Goal: Task Accomplishment & Management: Complete application form

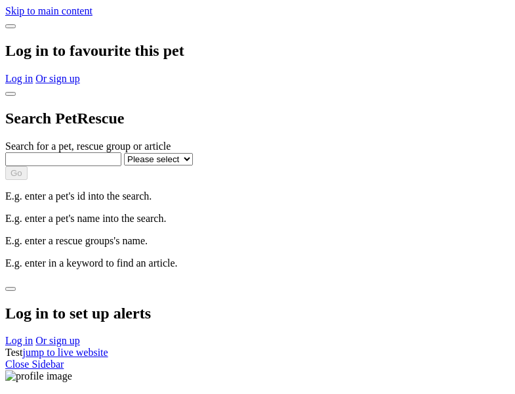
select select
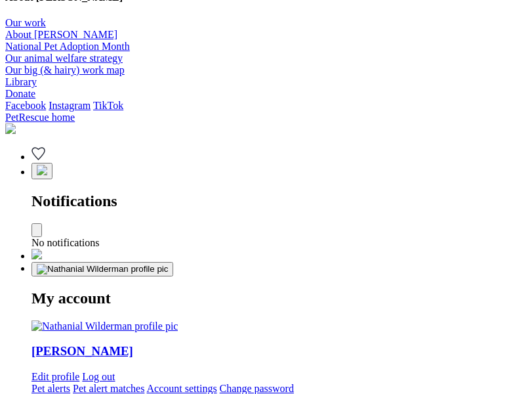
type input "Corgi"
select select "844268919"
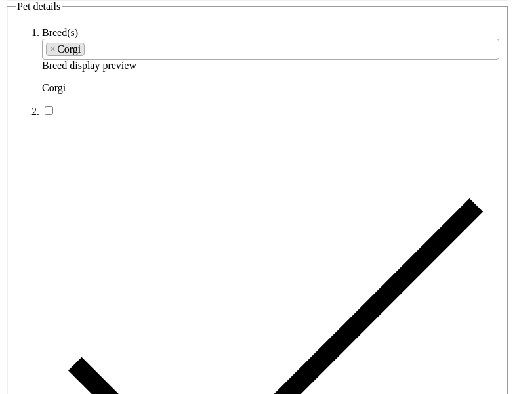
type input "[GEOGRAPHIC_DATA], 2600"
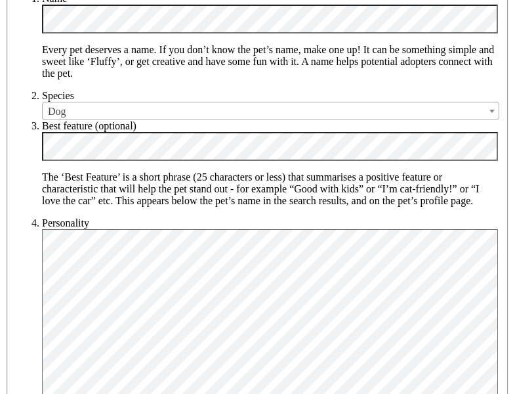
type input "14FEO934M45O193"
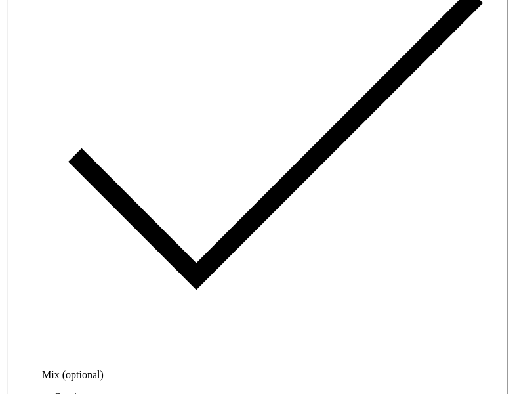
radio input "true"
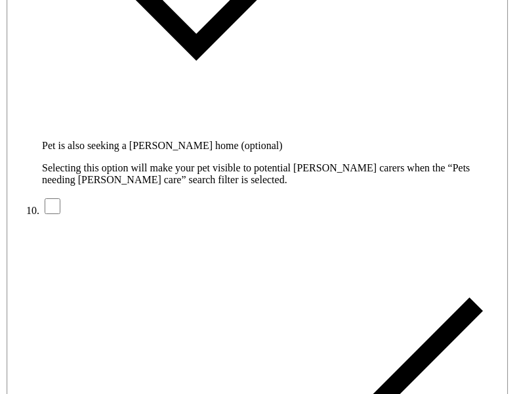
type input "Please wait..."
